Goal: Information Seeking & Learning: Learn about a topic

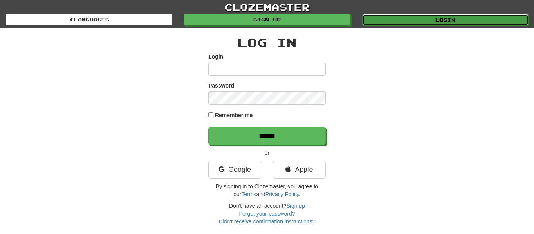
click at [372, 25] on link "Login" at bounding box center [446, 20] width 166 height 12
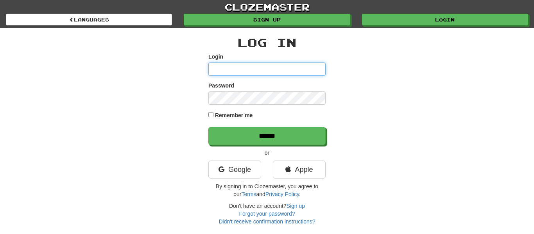
click at [291, 73] on input "Login" at bounding box center [266, 69] width 117 height 13
type input "******"
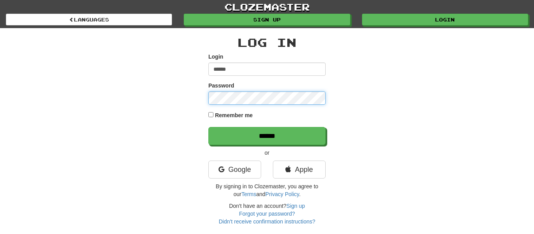
click at [208, 127] on input "******" at bounding box center [266, 136] width 117 height 18
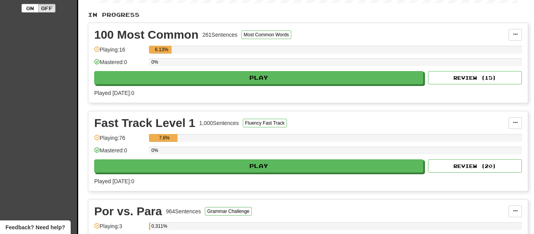
scroll to position [150, 0]
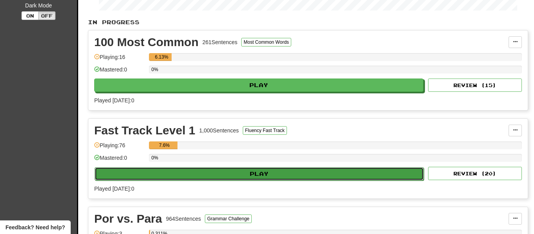
click at [329, 175] on button "Play" at bounding box center [259, 173] width 329 height 13
select select "**"
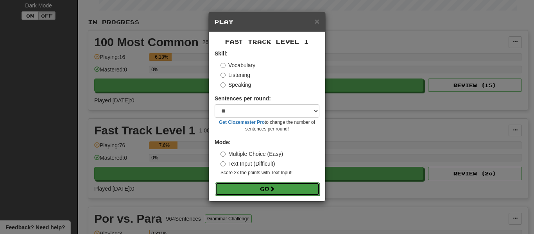
click at [283, 187] on button "Go" at bounding box center [267, 189] width 105 height 13
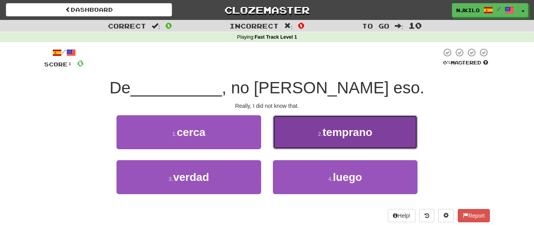
click at [318, 126] on button "2 . [GEOGRAPHIC_DATA]" at bounding box center [345, 132] width 145 height 34
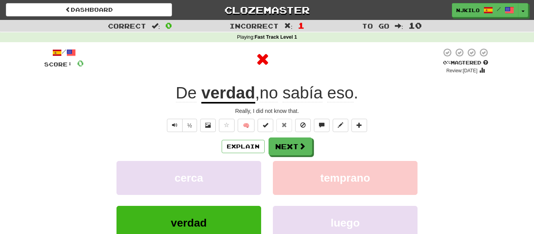
click at [238, 154] on div "Explain Next" at bounding box center [267, 147] width 446 height 18
click at [238, 152] on button "Explain" at bounding box center [243, 146] width 43 height 13
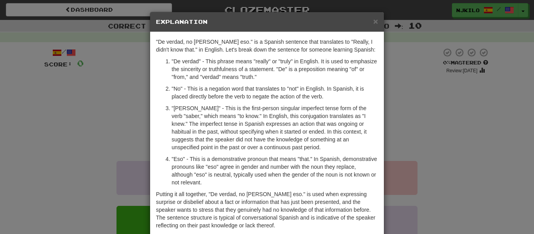
click at [372, 21] on h5 "Explanation" at bounding box center [267, 22] width 222 height 8
click at [372, 23] on h5 "Explanation" at bounding box center [267, 22] width 222 height 8
click at [378, 22] on span "×" at bounding box center [375, 21] width 5 height 9
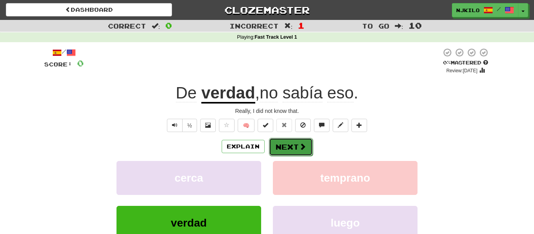
click at [299, 145] on span at bounding box center [302, 146] width 7 height 7
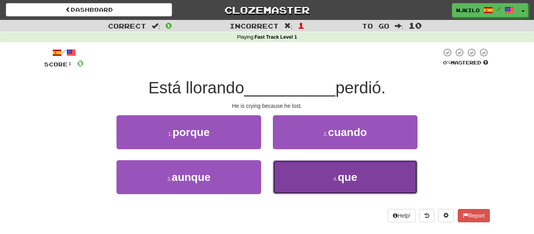
click at [311, 166] on button "4 . que" at bounding box center [345, 177] width 145 height 34
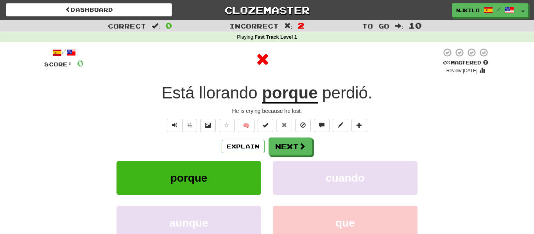
click at [287, 95] on u "porque" at bounding box center [290, 94] width 56 height 20
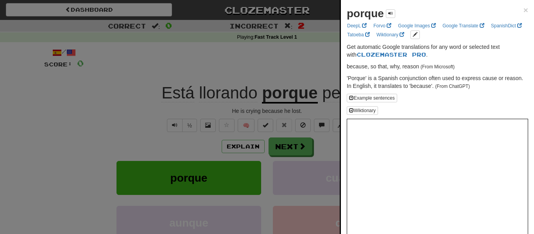
click at [308, 93] on div at bounding box center [267, 117] width 534 height 234
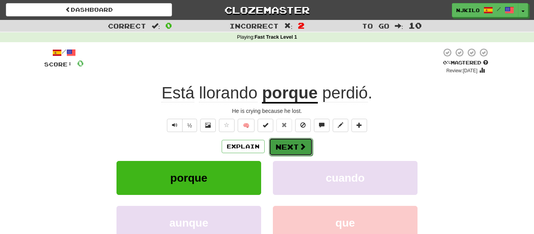
click at [288, 146] on button "Next" at bounding box center [291, 147] width 44 height 18
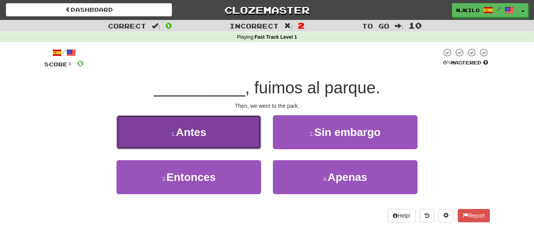
click at [231, 144] on button "1 . Antes" at bounding box center [189, 132] width 145 height 34
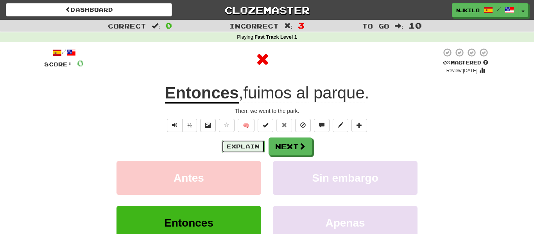
click at [241, 147] on button "Explain" at bounding box center [243, 146] width 43 height 13
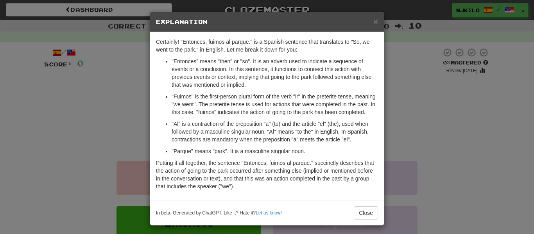
click at [374, 27] on div "× Explanation" at bounding box center [267, 22] width 234 height 20
click at [375, 25] on span "×" at bounding box center [375, 21] width 5 height 9
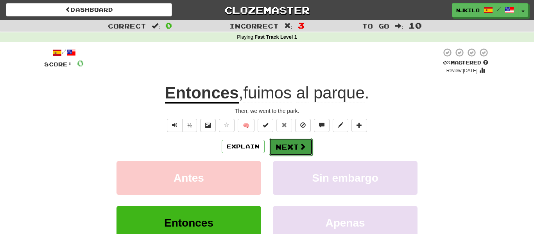
click at [305, 138] on button "Next" at bounding box center [291, 147] width 44 height 18
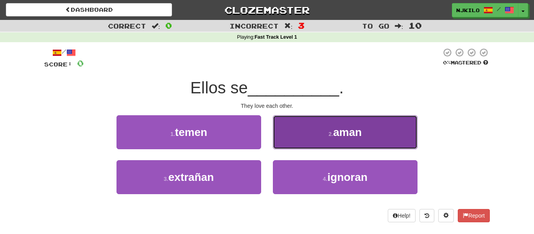
click at [298, 132] on button "2 . aman" at bounding box center [345, 132] width 145 height 34
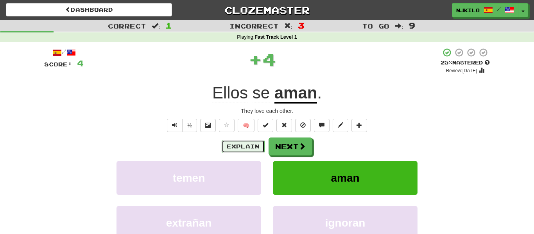
click at [257, 149] on button "Explain" at bounding box center [243, 146] width 43 height 13
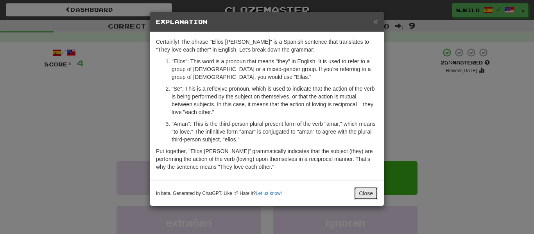
click at [372, 197] on button "Close" at bounding box center [366, 193] width 24 height 13
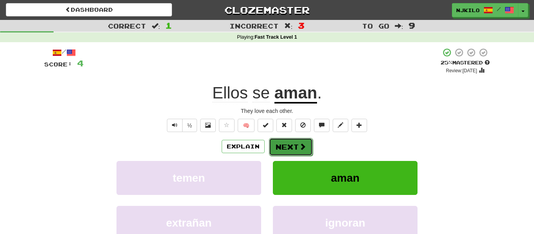
click at [287, 138] on button "Next" at bounding box center [291, 147] width 44 height 18
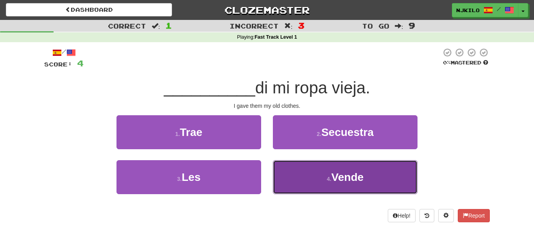
click at [309, 181] on button "4 . Vende" at bounding box center [345, 177] width 145 height 34
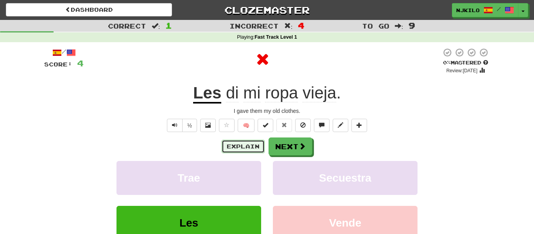
click at [244, 149] on button "Explain" at bounding box center [243, 146] width 43 height 13
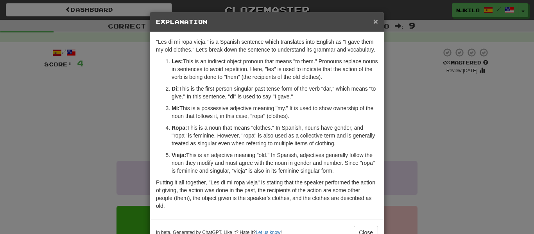
click at [375, 23] on span "×" at bounding box center [375, 21] width 5 height 9
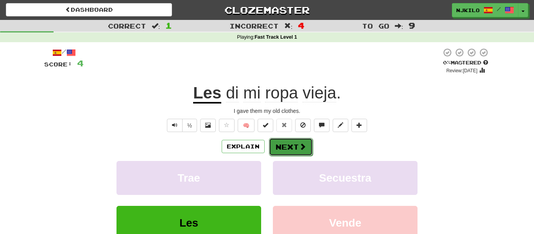
click at [289, 150] on button "Next" at bounding box center [291, 147] width 44 height 18
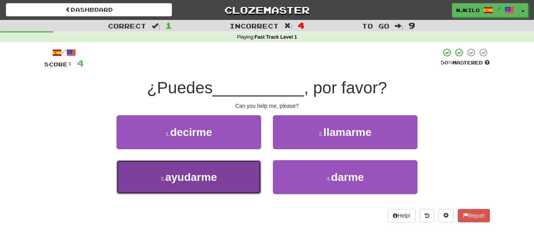
click at [250, 186] on button "3 . ayudarme" at bounding box center [189, 177] width 145 height 34
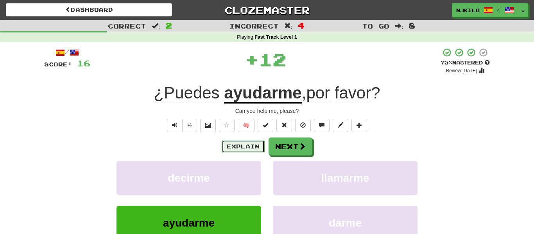
click at [254, 147] on button "Explain" at bounding box center [243, 146] width 43 height 13
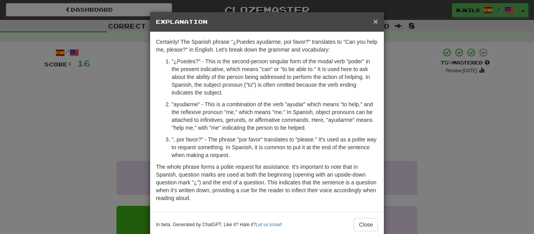
click at [377, 25] on span "×" at bounding box center [375, 21] width 5 height 9
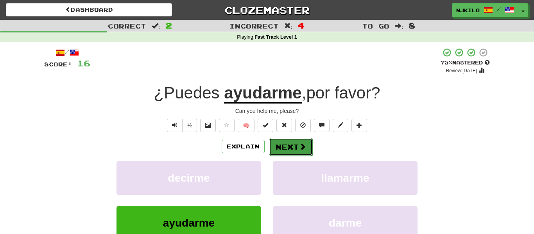
click at [301, 145] on span at bounding box center [302, 146] width 7 height 7
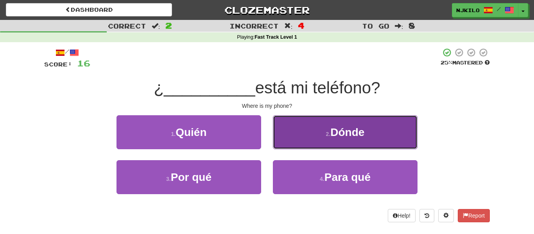
click at [316, 147] on button "2 . Dónde" at bounding box center [345, 132] width 145 height 34
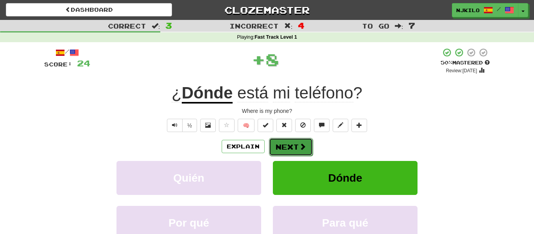
click at [303, 147] on span at bounding box center [302, 146] width 7 height 7
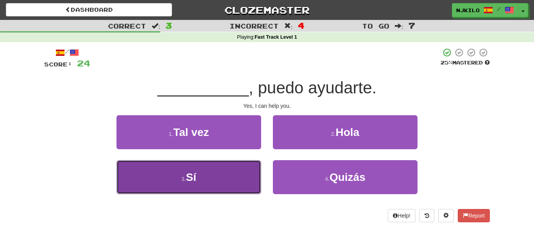
click at [216, 194] on button "3 . Sí" at bounding box center [189, 177] width 145 height 34
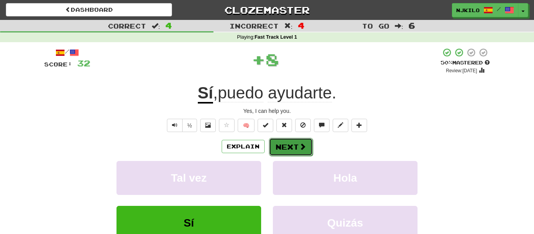
click at [287, 152] on button "Next" at bounding box center [291, 147] width 44 height 18
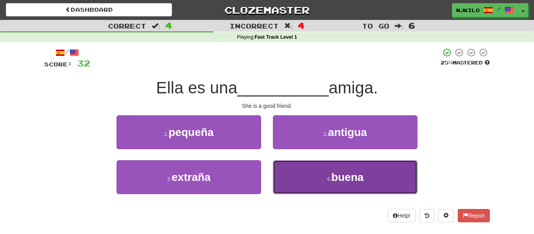
click at [294, 186] on button "4 . buena" at bounding box center [345, 177] width 145 height 34
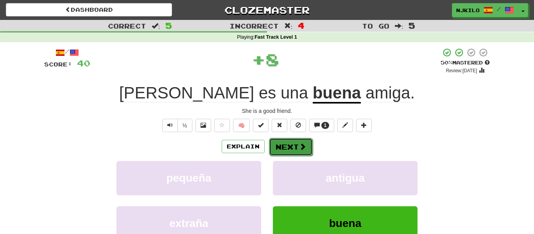
click at [289, 151] on button "Next" at bounding box center [291, 147] width 44 height 18
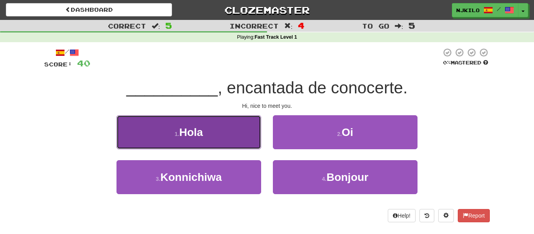
click at [256, 131] on button "1 . Hola" at bounding box center [189, 132] width 145 height 34
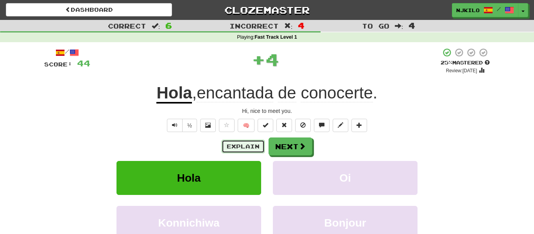
click at [251, 151] on button "Explain" at bounding box center [243, 146] width 43 height 13
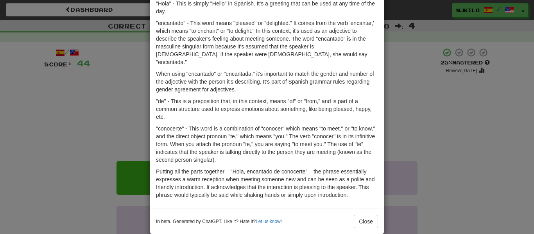
scroll to position [62, 0]
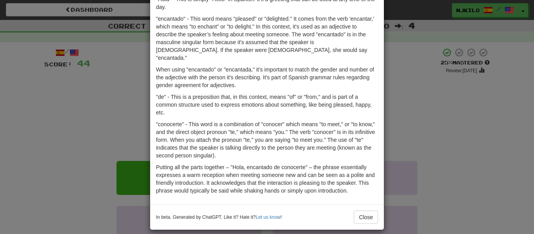
click at [397, 66] on div "× Explanation Sure! The Spanish phrase "Hola, encantado de conocerte" roughly t…" at bounding box center [267, 117] width 534 height 234
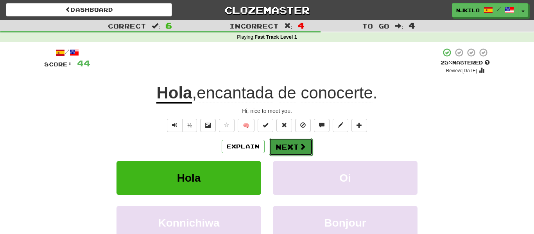
click at [283, 142] on button "Next" at bounding box center [291, 147] width 44 height 18
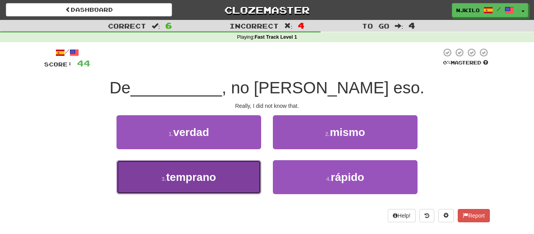
click at [245, 180] on button "3 . temprano" at bounding box center [189, 177] width 145 height 34
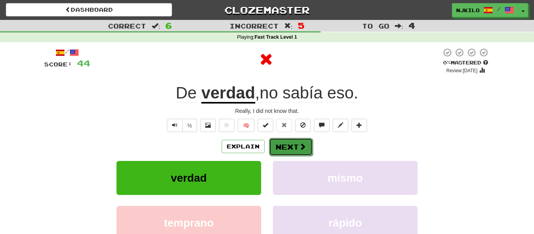
click at [273, 152] on button "Next" at bounding box center [291, 147] width 44 height 18
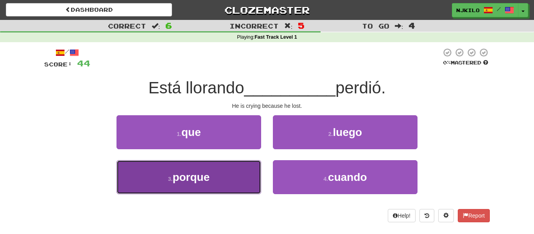
click at [247, 165] on button "3 . porque" at bounding box center [189, 177] width 145 height 34
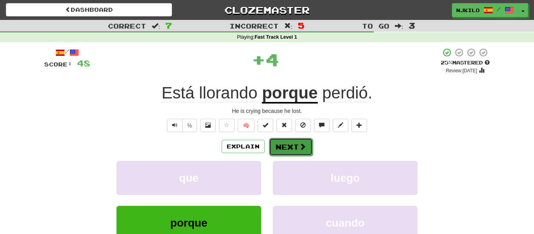
click at [302, 139] on button "Next" at bounding box center [291, 147] width 44 height 18
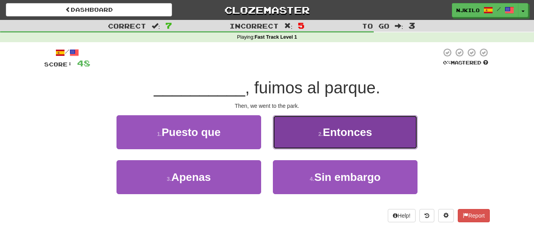
click at [296, 131] on button "2 . Entonces" at bounding box center [345, 132] width 145 height 34
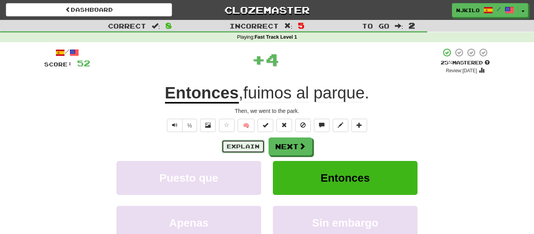
click at [255, 146] on button "Explain" at bounding box center [243, 146] width 43 height 13
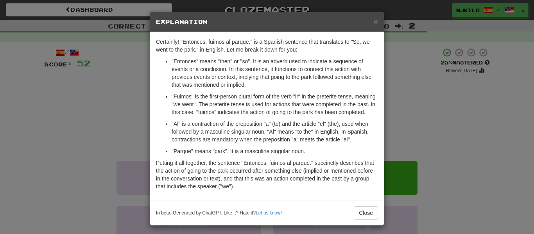
click at [373, 22] on h5 "Explanation" at bounding box center [267, 22] width 222 height 8
click at [376, 22] on span "×" at bounding box center [375, 21] width 5 height 9
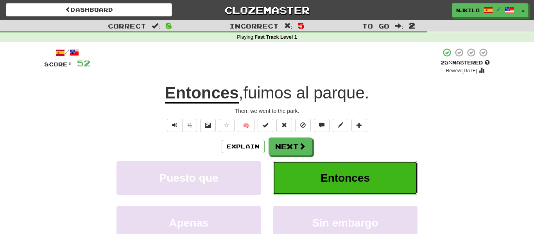
click at [331, 172] on span "Entonces" at bounding box center [345, 178] width 49 height 12
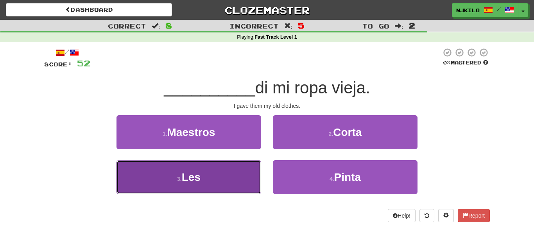
click at [247, 179] on button "3 . Les" at bounding box center [189, 177] width 145 height 34
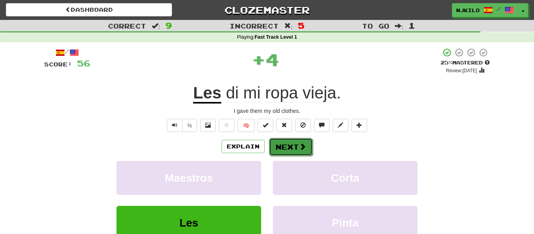
click at [296, 140] on button "Next" at bounding box center [291, 147] width 44 height 18
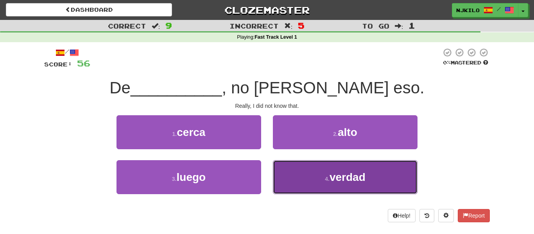
click at [290, 174] on button "4 . verdad" at bounding box center [345, 177] width 145 height 34
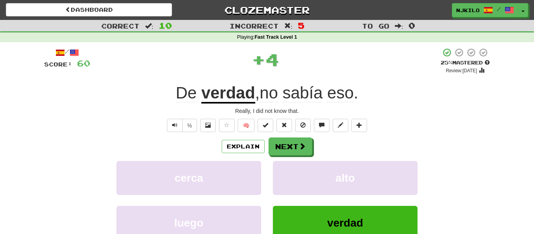
click at [286, 158] on div "Explain Next cerca alto luego verdad Learn more: cerca alto luego verdad" at bounding box center [267, 201] width 446 height 126
click at [295, 148] on button "Next" at bounding box center [291, 147] width 44 height 18
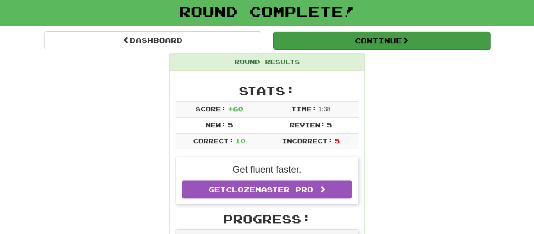
scroll to position [47, 0]
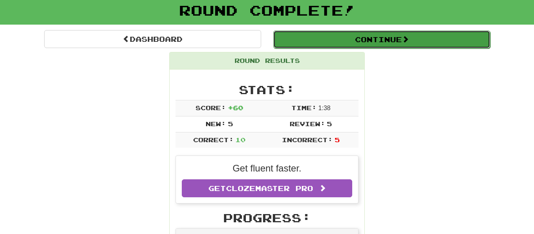
click at [377, 45] on button "Continue" at bounding box center [381, 40] width 217 height 18
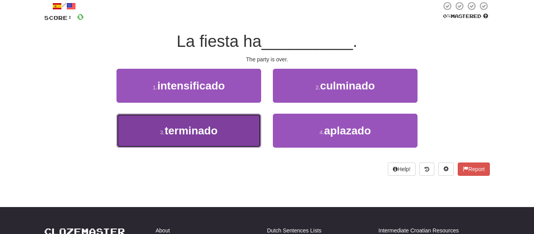
click at [244, 144] on button "3 . terminado" at bounding box center [189, 131] width 145 height 34
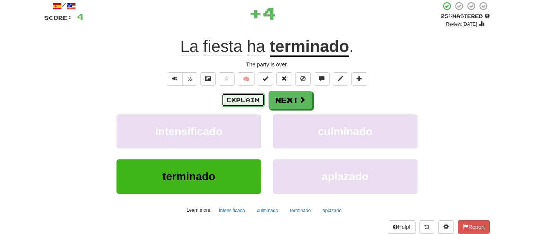
click at [249, 95] on button "Explain" at bounding box center [243, 99] width 43 height 13
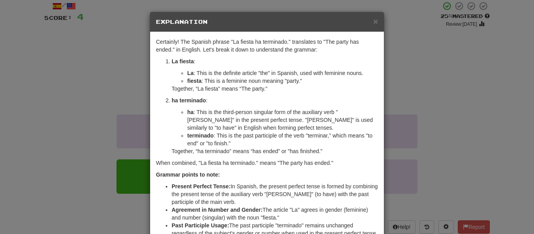
click at [372, 27] on div "× Explanation" at bounding box center [267, 22] width 234 height 20
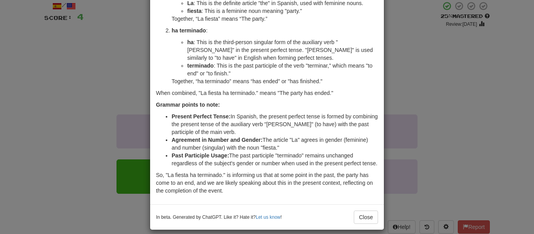
scroll to position [86, 0]
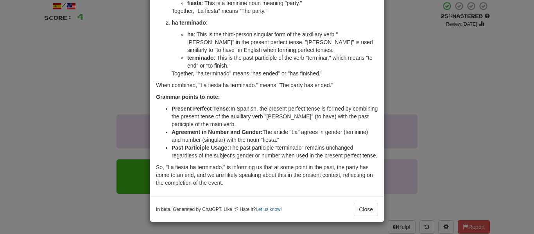
click at [452, 25] on div "× Explanation Certainly! The Spanish phrase "La fiesta ha terminado." translate…" at bounding box center [267, 117] width 534 height 234
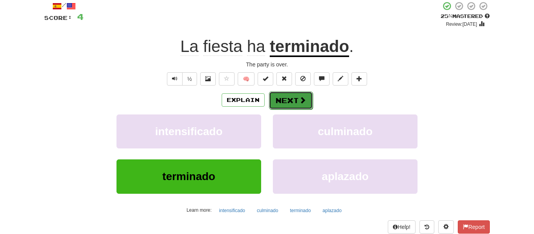
click at [285, 97] on button "Next" at bounding box center [291, 101] width 44 height 18
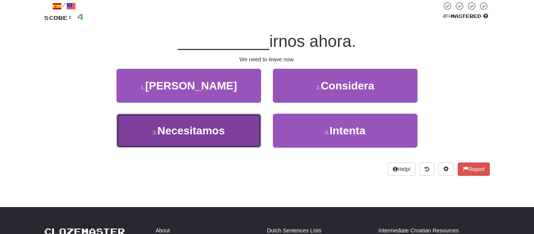
click at [250, 137] on button "3 . Necesitamos" at bounding box center [189, 131] width 145 height 34
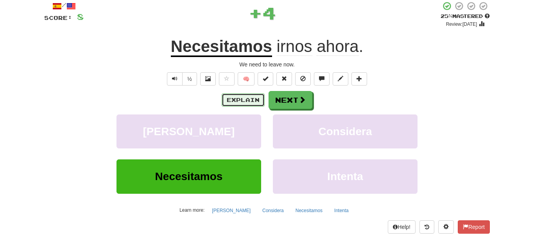
click at [255, 101] on button "Explain" at bounding box center [243, 99] width 43 height 13
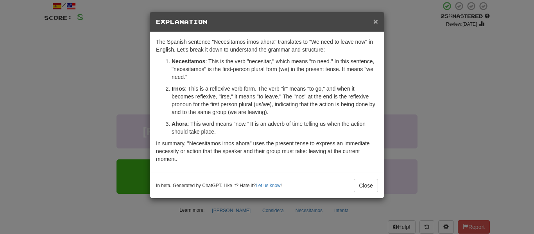
click at [376, 20] on span "×" at bounding box center [375, 21] width 5 height 9
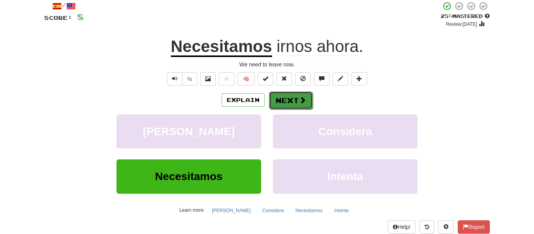
click at [289, 100] on button "Next" at bounding box center [291, 101] width 44 height 18
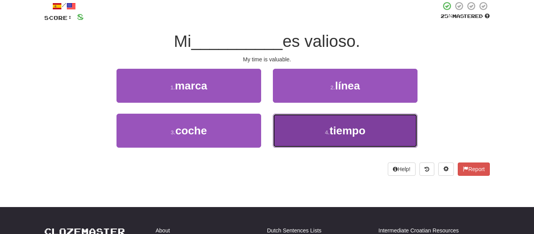
click at [290, 121] on button "4 . tiempo" at bounding box center [345, 131] width 145 height 34
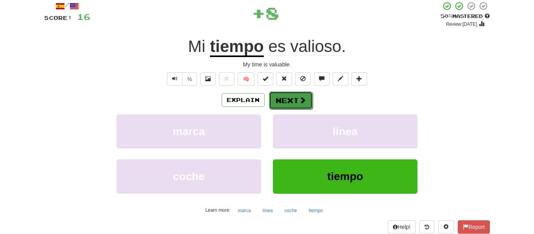
click at [299, 97] on span at bounding box center [302, 100] width 7 height 7
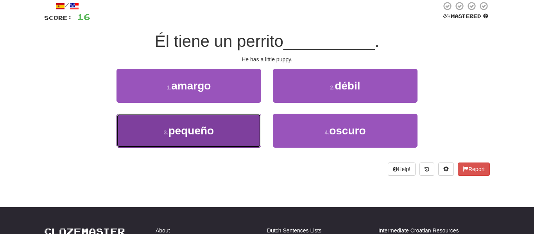
click at [242, 121] on button "3 . pequeño" at bounding box center [189, 131] width 145 height 34
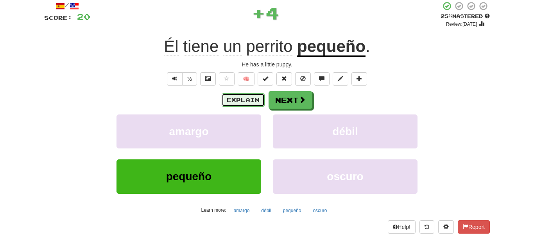
click at [239, 96] on button "Explain" at bounding box center [243, 99] width 43 height 13
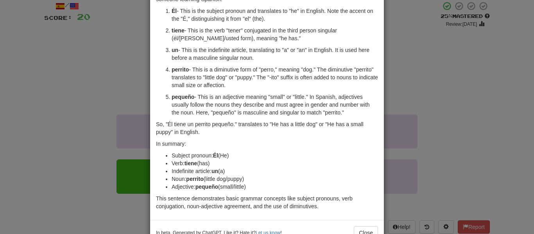
scroll to position [54, 0]
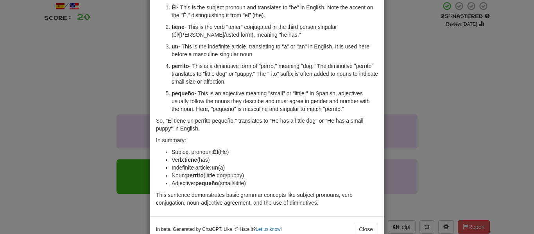
click at [418, 102] on div "× Explanation Sure! The sentence "Él tiene un perrito pequeño." can be broken d…" at bounding box center [267, 117] width 534 height 234
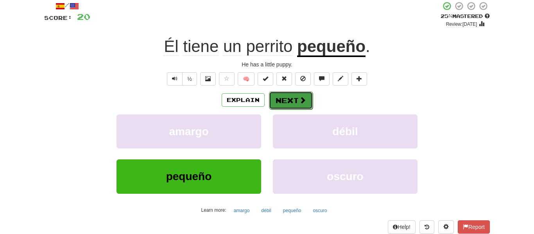
click at [290, 104] on button "Next" at bounding box center [291, 101] width 44 height 18
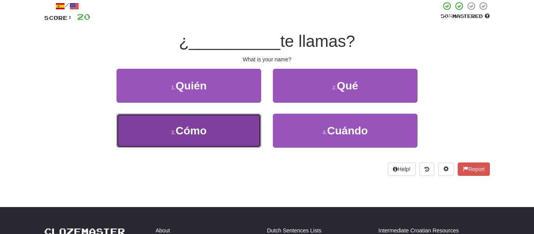
click at [239, 133] on button "3 . Cómo" at bounding box center [189, 131] width 145 height 34
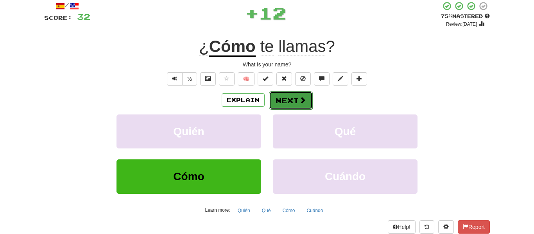
click at [277, 102] on button "Next" at bounding box center [291, 101] width 44 height 18
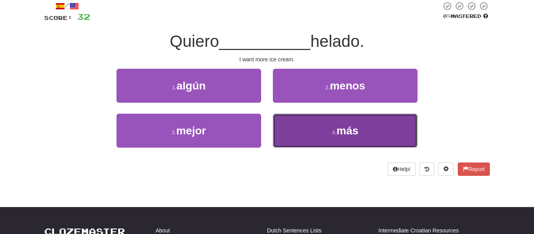
click at [274, 130] on button "4 . más" at bounding box center [345, 131] width 145 height 34
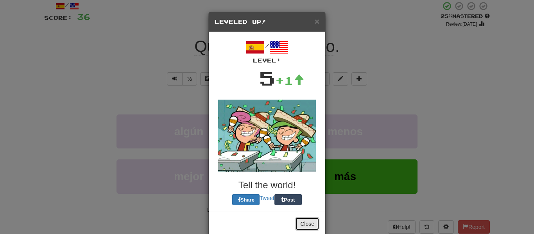
click at [305, 228] on button "Close" at bounding box center [307, 223] width 24 height 13
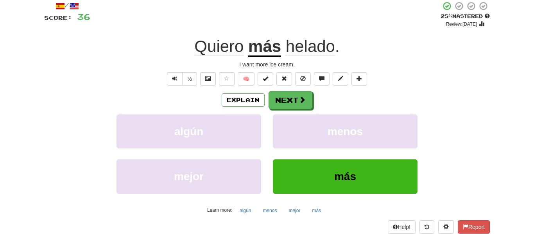
click at [255, 92] on div "Explain Next" at bounding box center [267, 100] width 446 height 18
click at [255, 97] on button "Explain" at bounding box center [243, 99] width 43 height 13
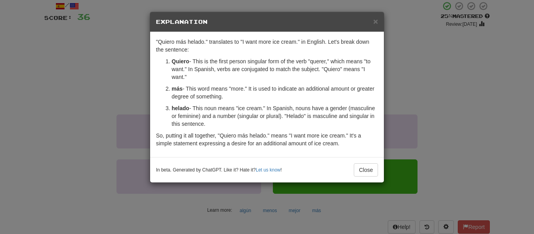
click at [372, 25] on h5 "Explanation" at bounding box center [267, 22] width 222 height 8
click at [373, 22] on span "×" at bounding box center [375, 21] width 5 height 9
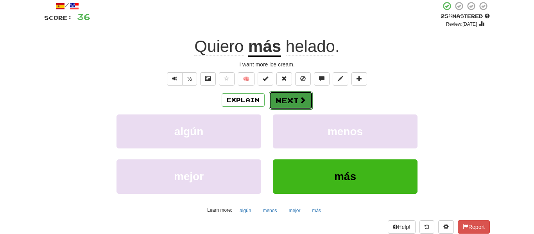
click at [300, 104] on span at bounding box center [302, 100] width 7 height 7
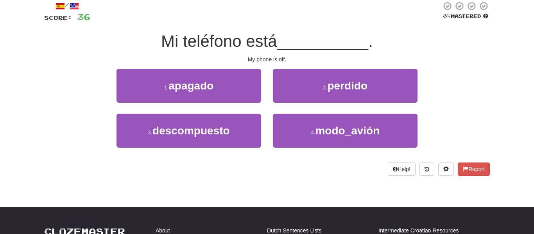
click at [241, 148] on div "3 . descompuesto" at bounding box center [189, 136] width 156 height 45
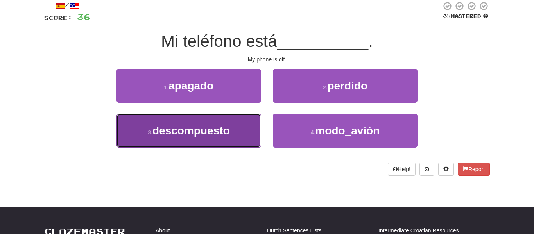
click at [244, 145] on button "3 . descompuesto" at bounding box center [189, 131] width 145 height 34
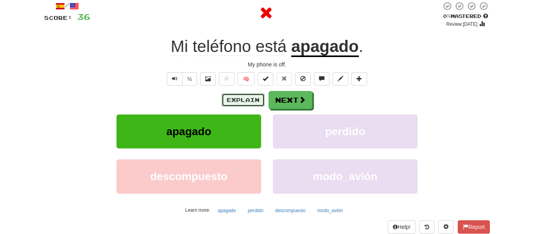
click at [242, 103] on button "Explain" at bounding box center [243, 99] width 43 height 13
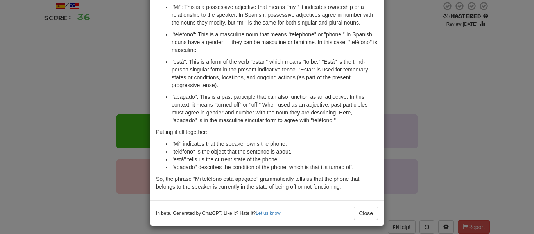
scroll to position [66, 0]
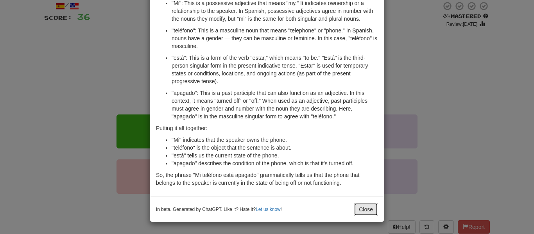
click at [359, 209] on button "Close" at bounding box center [366, 209] width 24 height 13
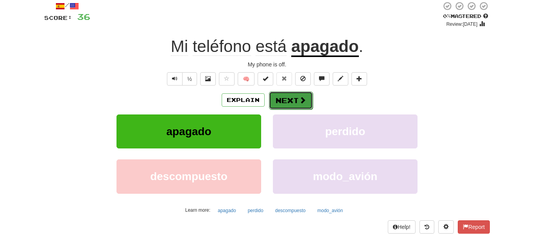
click at [293, 107] on button "Next" at bounding box center [291, 101] width 44 height 18
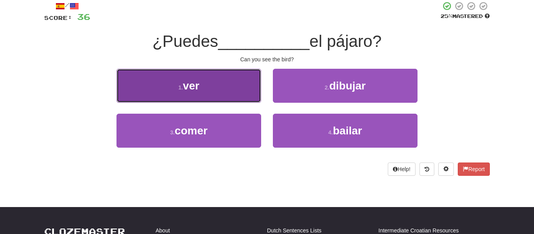
click at [236, 93] on button "1 . ver" at bounding box center [189, 86] width 145 height 34
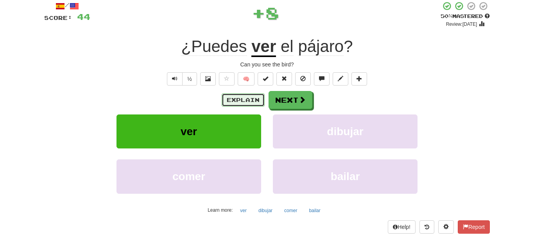
click at [252, 103] on button "Explain" at bounding box center [243, 99] width 43 height 13
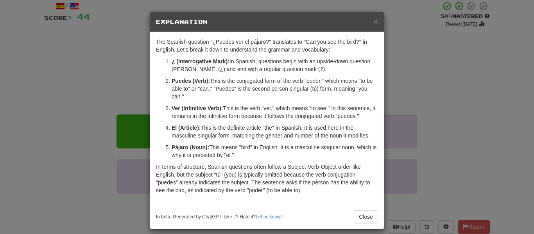
click at [376, 27] on div "× Explanation" at bounding box center [267, 22] width 234 height 20
click at [368, 39] on p "The Spanish question "¿Puedes ver el pájaro?" translates to "Can you see the bi…" at bounding box center [267, 46] width 222 height 16
click at [374, 23] on span "×" at bounding box center [375, 21] width 5 height 9
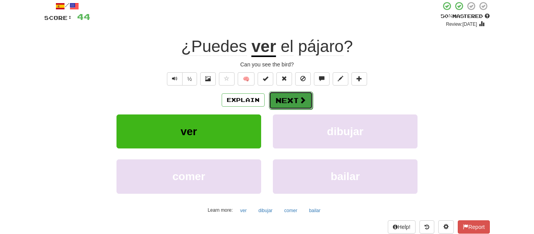
click at [282, 108] on button "Next" at bounding box center [291, 101] width 44 height 18
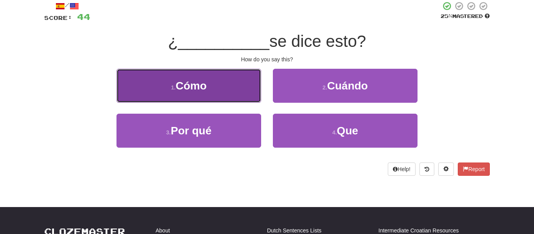
click at [246, 97] on button "1 . Cómo" at bounding box center [189, 86] width 145 height 34
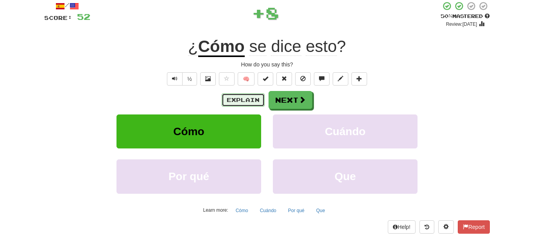
click at [245, 101] on button "Explain" at bounding box center [243, 99] width 43 height 13
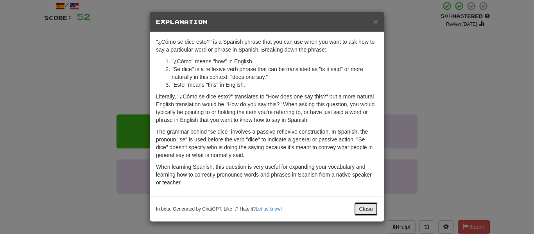
click at [372, 214] on button "Close" at bounding box center [366, 209] width 24 height 13
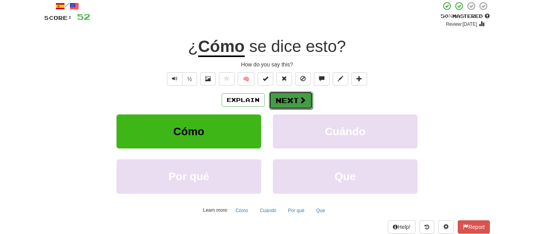
click at [271, 99] on button "Next" at bounding box center [291, 101] width 44 height 18
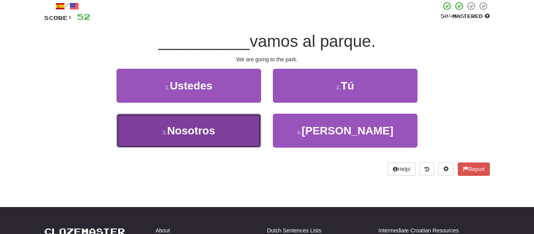
click at [246, 122] on button "3 . Nosotros" at bounding box center [189, 131] width 145 height 34
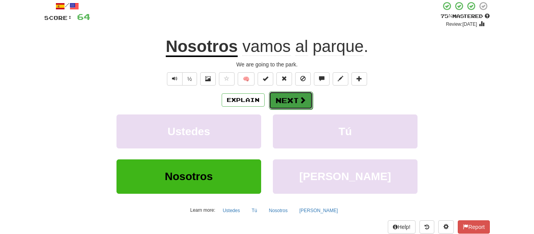
click at [277, 95] on button "Next" at bounding box center [291, 101] width 44 height 18
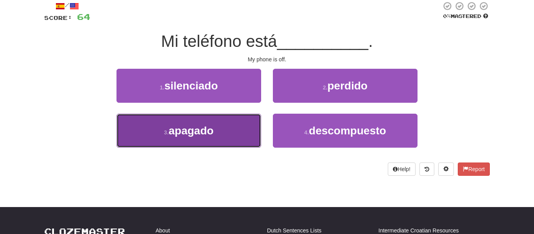
click at [242, 129] on button "3 . apagado" at bounding box center [189, 131] width 145 height 34
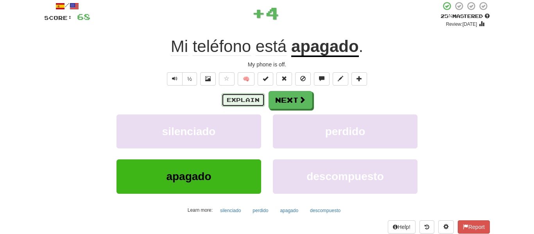
click at [250, 99] on button "Explain" at bounding box center [243, 99] width 43 height 13
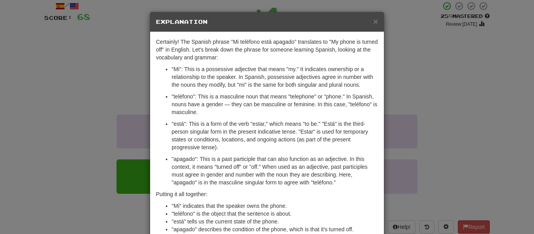
click at [151, 61] on div "Certainly! The Spanish phrase "Mi teléfono está apagado" translates to "My phon…" at bounding box center [267, 147] width 234 height 231
click at [150, 62] on div "× Explanation Certainly! The Spanish phrase "Mi teléfono está apagado" translat…" at bounding box center [267, 150] width 235 height 277
click at [146, 61] on div "× Explanation Certainly! The Spanish phrase "Mi teléfono está apagado" translat…" at bounding box center [267, 117] width 534 height 234
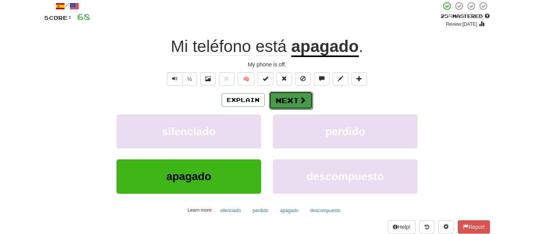
click at [278, 99] on button "Next" at bounding box center [291, 101] width 44 height 18
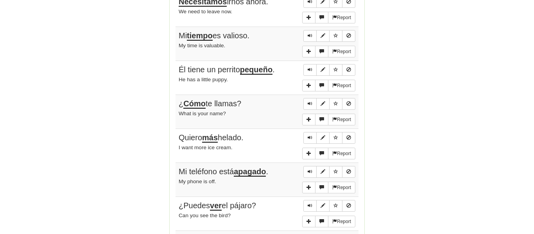
scroll to position [508, 0]
click at [307, 119] on span "More sentence controls" at bounding box center [309, 119] width 5 height 5
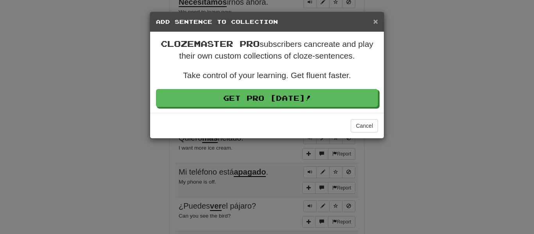
click at [376, 22] on span "×" at bounding box center [375, 21] width 5 height 9
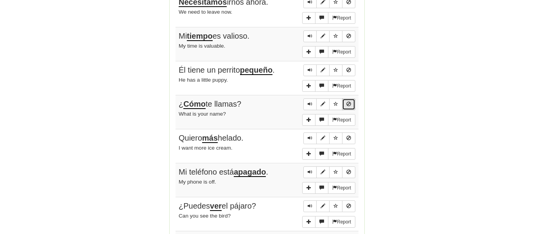
click at [348, 102] on span "Sentence controls" at bounding box center [348, 104] width 5 height 5
click at [349, 102] on span "Sentence controls" at bounding box center [348, 104] width 5 height 5
click at [344, 99] on button "Sentence controls" at bounding box center [348, 105] width 13 height 12
click at [336, 102] on span "Sentence controls" at bounding box center [336, 104] width 5 height 5
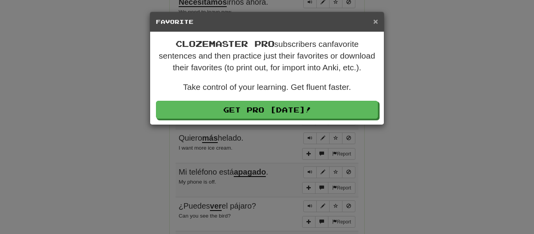
click at [374, 25] on span "×" at bounding box center [375, 21] width 5 height 9
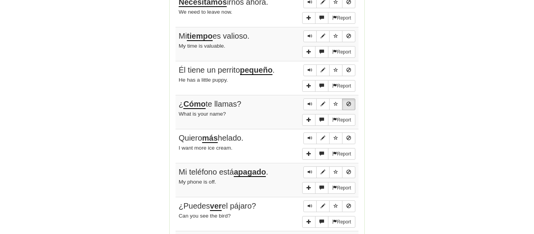
click at [350, 102] on span "Sentence controls" at bounding box center [348, 104] width 5 height 5
click at [351, 100] on button "Sentence controls" at bounding box center [348, 105] width 13 height 12
click at [345, 100] on button "Sentence controls" at bounding box center [348, 105] width 13 height 12
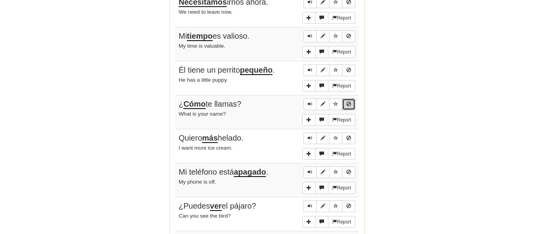
click at [345, 100] on button "Sentence controls" at bounding box center [348, 105] width 13 height 12
click at [352, 65] on button "Sentence controls" at bounding box center [348, 71] width 13 height 12
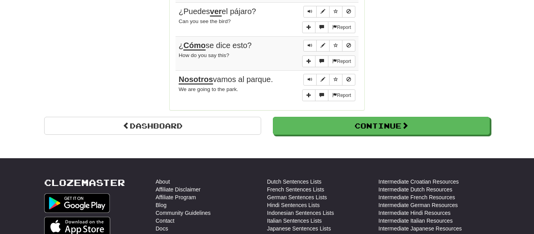
scroll to position [700, 0]
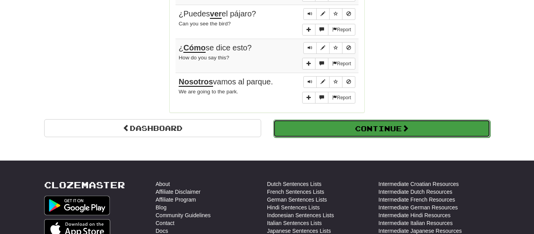
click at [339, 131] on button "Continue" at bounding box center [381, 129] width 217 height 18
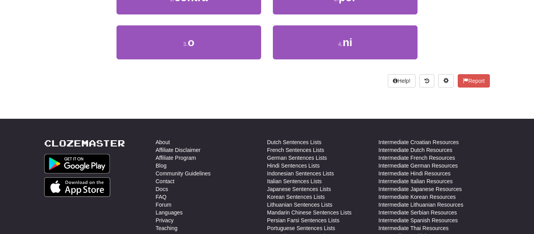
scroll to position [0, 0]
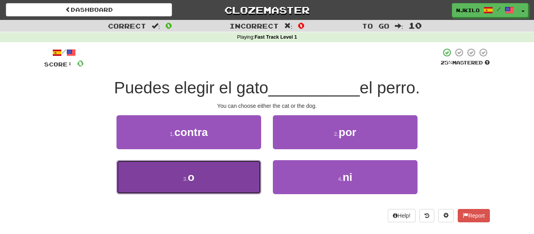
click at [200, 187] on button "3 . o" at bounding box center [189, 177] width 145 height 34
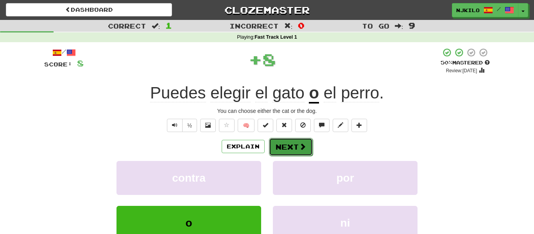
click at [290, 149] on button "Next" at bounding box center [291, 147] width 44 height 18
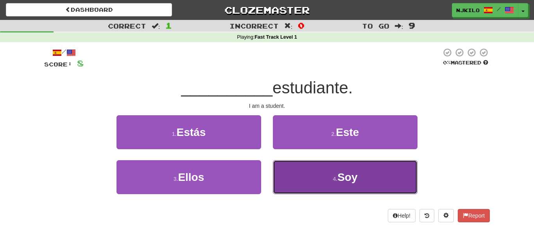
click at [296, 167] on button "4 . Soy" at bounding box center [345, 177] width 145 height 34
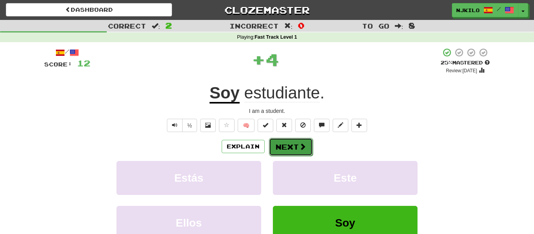
click at [285, 144] on button "Next" at bounding box center [291, 147] width 44 height 18
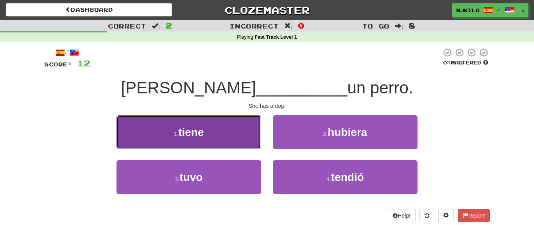
click at [233, 132] on button "1 . tiene" at bounding box center [189, 132] width 145 height 34
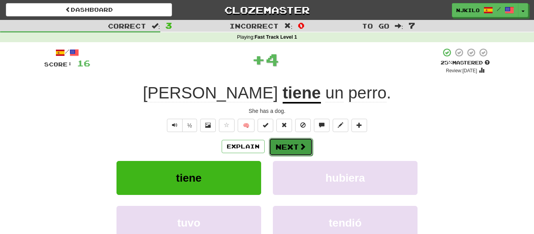
click at [284, 154] on button "Next" at bounding box center [291, 147] width 44 height 18
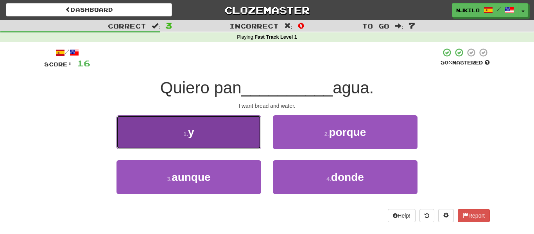
click at [230, 126] on button "1 . y" at bounding box center [189, 132] width 145 height 34
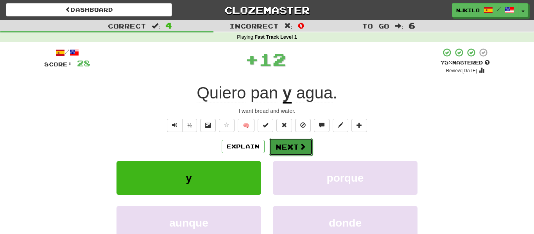
click at [272, 149] on button "Next" at bounding box center [291, 147] width 44 height 18
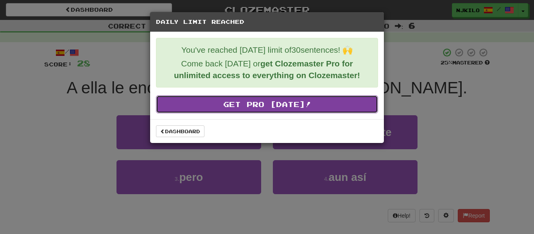
click at [259, 109] on link "Get Pro Today!" at bounding box center [267, 104] width 222 height 18
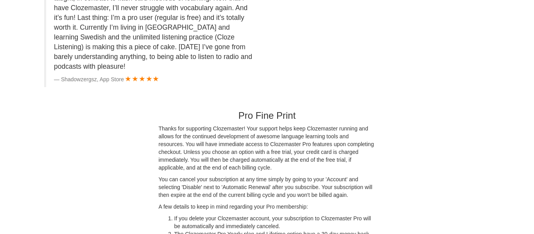
scroll to position [1906, 0]
click at [349, 157] on p "Thanks for supporting Clozemaster! Your support helps keep Clozemaster running …" at bounding box center [267, 147] width 217 height 47
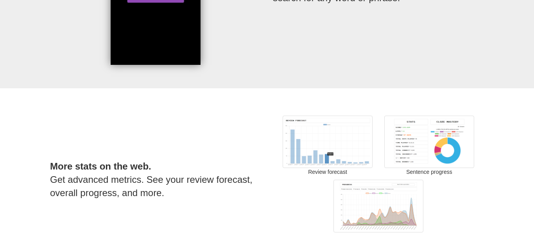
scroll to position [1084, 0]
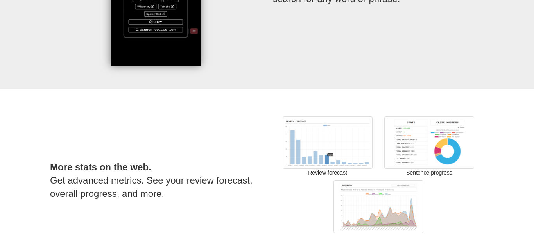
click at [412, 149] on img at bounding box center [429, 143] width 90 height 52
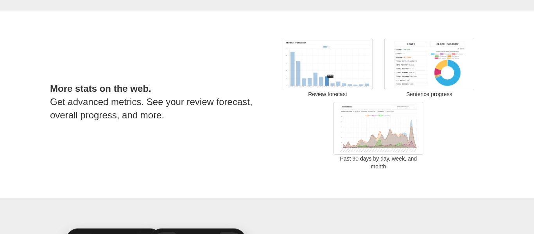
scroll to position [1163, 0]
click at [357, 142] on img at bounding box center [379, 128] width 90 height 52
click at [333, 75] on img at bounding box center [328, 64] width 90 height 52
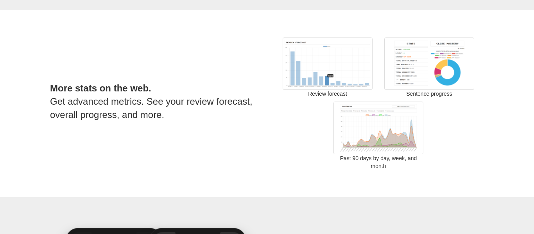
click at [332, 76] on img at bounding box center [328, 64] width 90 height 52
click at [332, 77] on img at bounding box center [328, 64] width 90 height 52
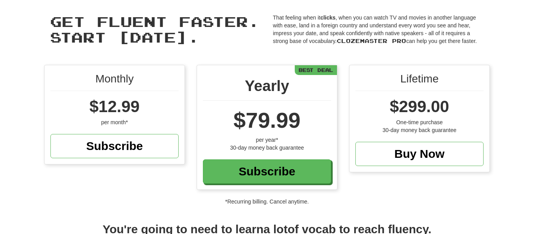
scroll to position [0, 0]
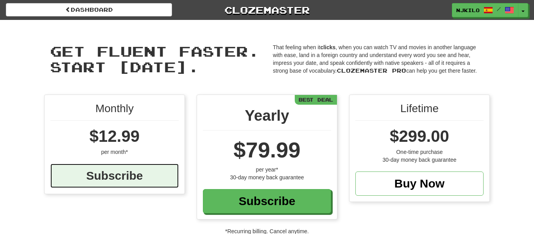
click at [113, 166] on div "Subscribe" at bounding box center [114, 176] width 128 height 24
